Goal: Task Accomplishment & Management: Manage account settings

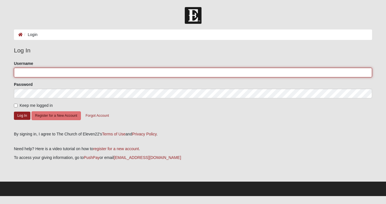
type input "[EMAIL_ADDRESS][DOMAIN_NAME]"
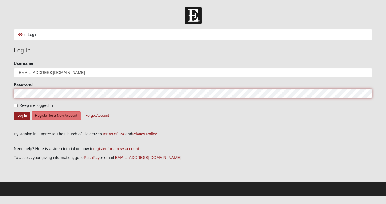
click at [22, 115] on button "Log In" at bounding box center [22, 116] width 16 height 8
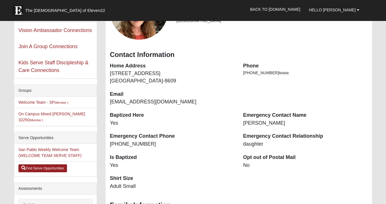
scroll to position [48, 0]
click at [47, 100] on link "Welcome Team - SP (Member )" at bounding box center [43, 102] width 50 height 5
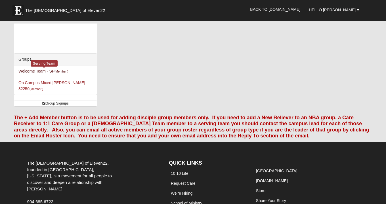
click at [57, 72] on small "(Member )" at bounding box center [61, 71] width 14 height 3
click at [335, 10] on span "Hello [PERSON_NAME]" at bounding box center [332, 10] width 47 height 5
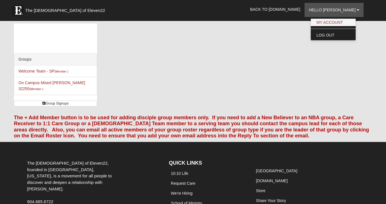
click at [331, 22] on link "My Account" at bounding box center [333, 22] width 45 height 7
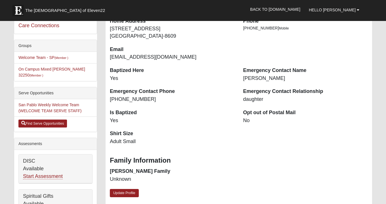
scroll to position [95, 0]
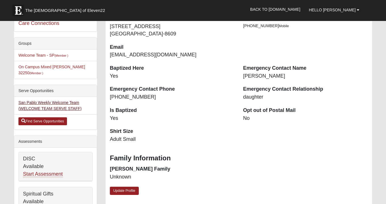
click at [55, 104] on link "San Pablo Weekly Welcome Team (WELCOME TEAM SERVE STAFF)" at bounding box center [49, 105] width 63 height 10
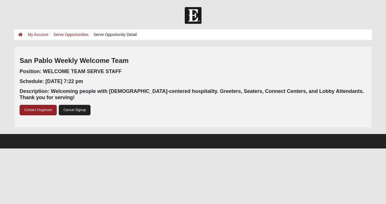
click at [79, 110] on link "Cancel Signup" at bounding box center [75, 110] width 32 height 10
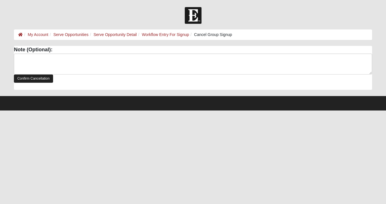
click at [35, 79] on link "Confirm Cancellation" at bounding box center [33, 79] width 39 height 8
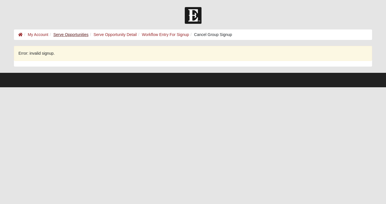
click at [73, 35] on link "Serve Opportunities" at bounding box center [70, 34] width 35 height 5
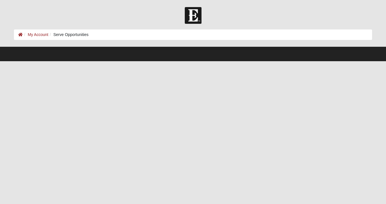
click at [195, 14] on img at bounding box center [193, 15] width 17 height 17
click at [44, 34] on link "My Account" at bounding box center [38, 34] width 20 height 5
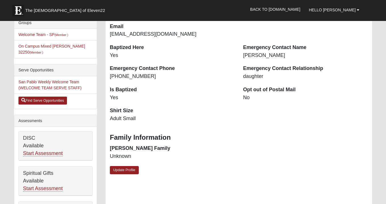
scroll to position [113, 0]
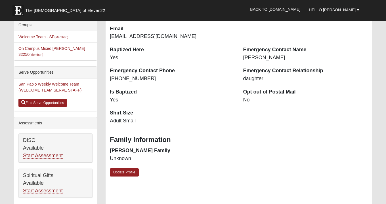
click at [59, 88] on li "San Pablo Weekly Welcome Team (WELCOME TEAM SERVE STAFF)" at bounding box center [55, 88] width 83 height 18
click at [58, 101] on link "Find Serve Opportunities" at bounding box center [42, 103] width 49 height 8
click at [69, 86] on link "San Pablo Weekly Welcome Team (WELCOME TEAM SERVE STAFF)" at bounding box center [49, 87] width 63 height 10
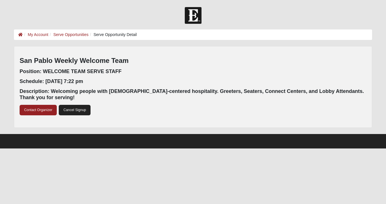
click at [74, 108] on link "Cancel Signup" at bounding box center [75, 110] width 32 height 10
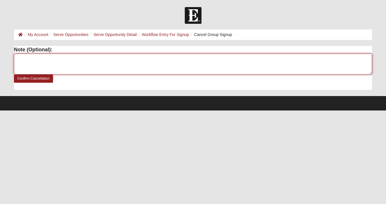
click at [35, 56] on textarea at bounding box center [193, 64] width 358 height 21
type textarea "needed elsewhere"
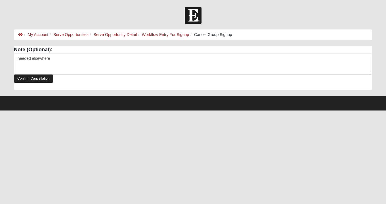
click at [30, 78] on link "Confirm Cancellation" at bounding box center [33, 79] width 39 height 8
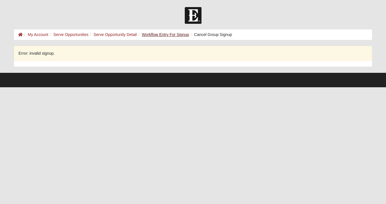
click at [159, 34] on link "Workflow Entry For Signup" at bounding box center [165, 34] width 47 height 5
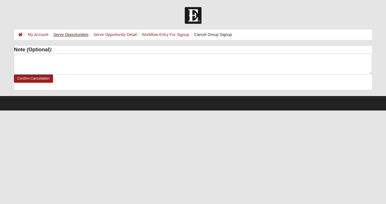
click at [75, 32] on link "Serve Opportunities" at bounding box center [70, 34] width 35 height 5
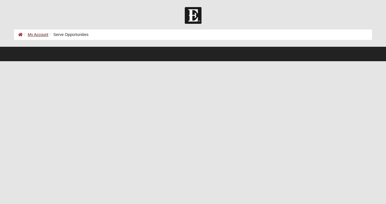
click at [40, 33] on link "My Account" at bounding box center [38, 34] width 20 height 5
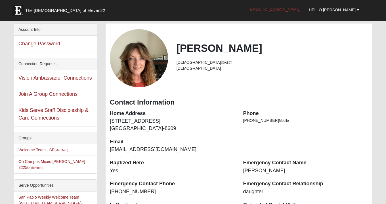
click at [296, 9] on link "Back to [DOMAIN_NAME]" at bounding box center [275, 9] width 59 height 14
